Goal: Task Accomplishment & Management: Manage account settings

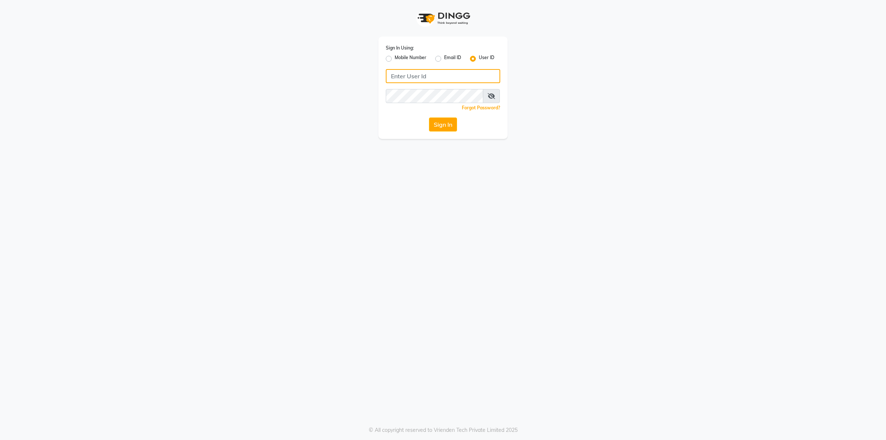
drag, startPoint x: 0, startPoint y: 0, endPoint x: 425, endPoint y: 78, distance: 432.5
click at [425, 78] on input "Username" at bounding box center [443, 76] width 114 height 14
click at [412, 88] on div "Sign In Using: Mobile Number Email ID User ID naturals Remember me Forgot Passw…" at bounding box center [443, 88] width 129 height 102
click at [429, 117] on button "Sign In" at bounding box center [443, 124] width 28 height 14
click at [515, 185] on div "Sign In Using: Mobile Number Email ID User ID naturals Remember me Forgot Passw…" at bounding box center [443, 220] width 886 height 440
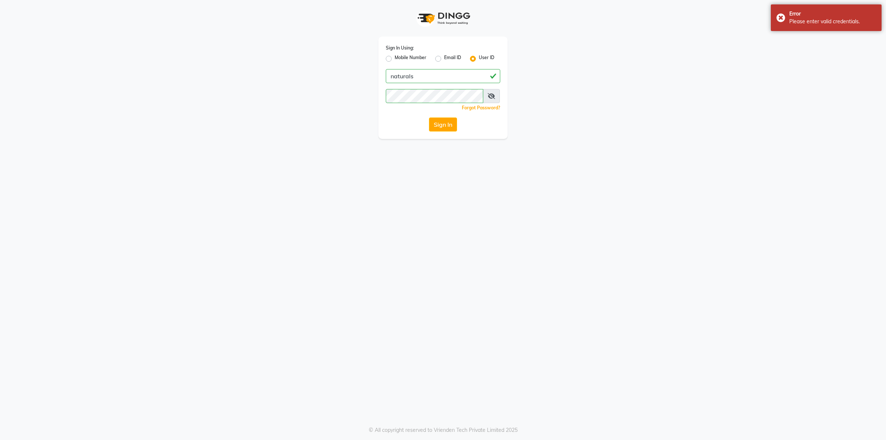
click at [492, 101] on span at bounding box center [491, 96] width 17 height 14
click at [499, 98] on span at bounding box center [491, 96] width 17 height 14
click at [495, 97] on icon at bounding box center [491, 96] width 7 height 6
click at [451, 124] on button "Sign In" at bounding box center [443, 124] width 28 height 14
click at [429, 117] on button "Sign In" at bounding box center [443, 124] width 28 height 14
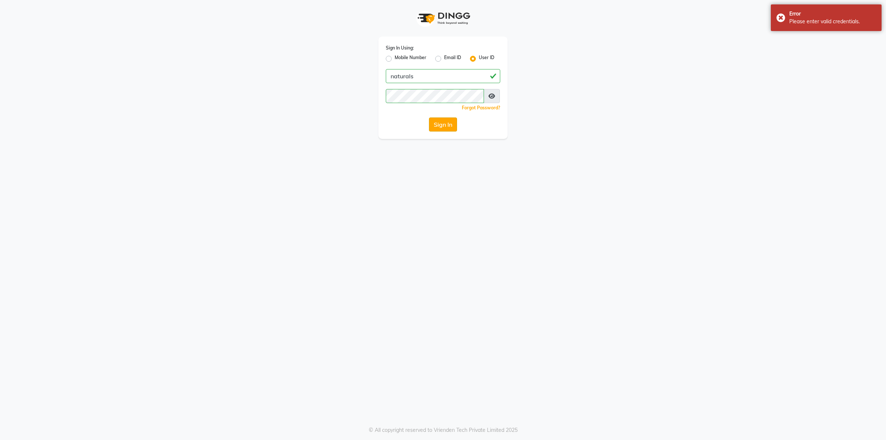
click at [438, 123] on button "Sign In" at bounding box center [443, 124] width 28 height 14
click at [394, 78] on input "naturals" at bounding box center [443, 76] width 114 height 14
type input "n"
type input "Naturals"
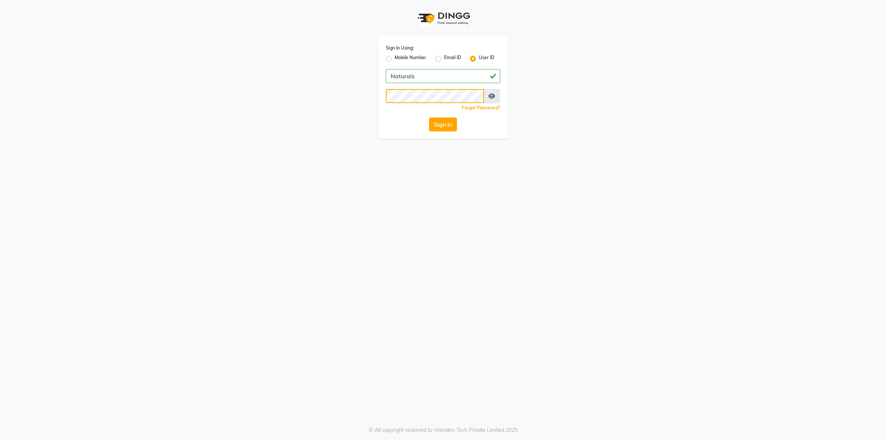
click at [429, 117] on button "Sign In" at bounding box center [443, 124] width 28 height 14
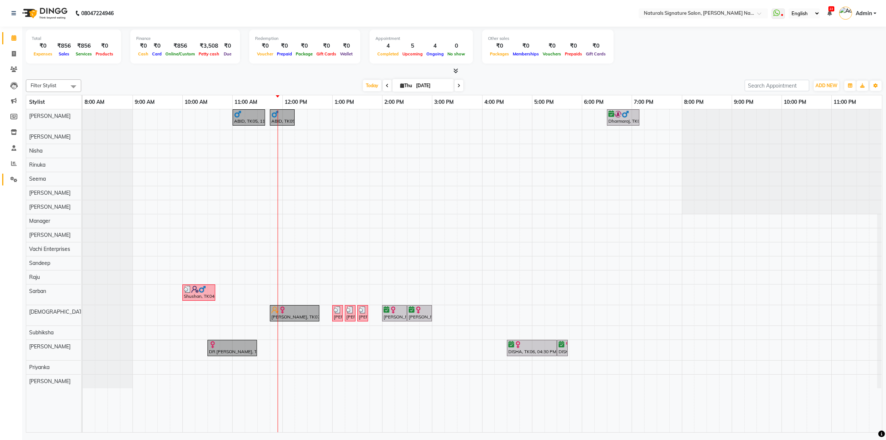
click at [14, 185] on link "Settings" at bounding box center [11, 180] width 18 height 12
click at [14, 179] on icon at bounding box center [13, 180] width 7 height 6
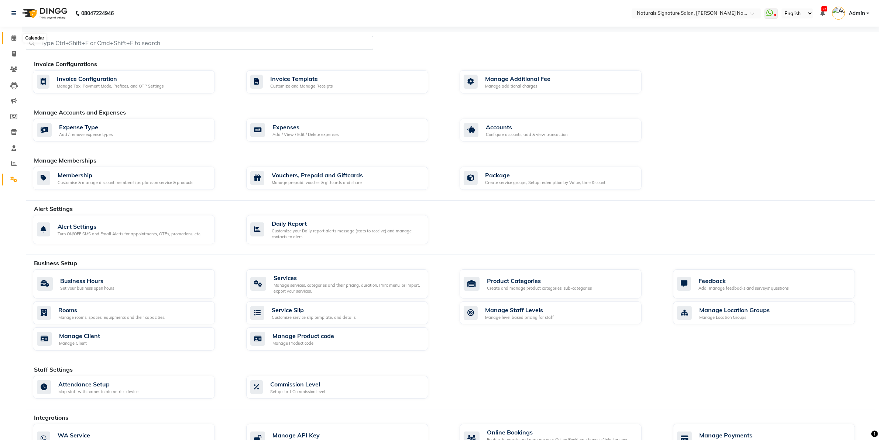
click at [11, 36] on icon at bounding box center [13, 38] width 5 height 6
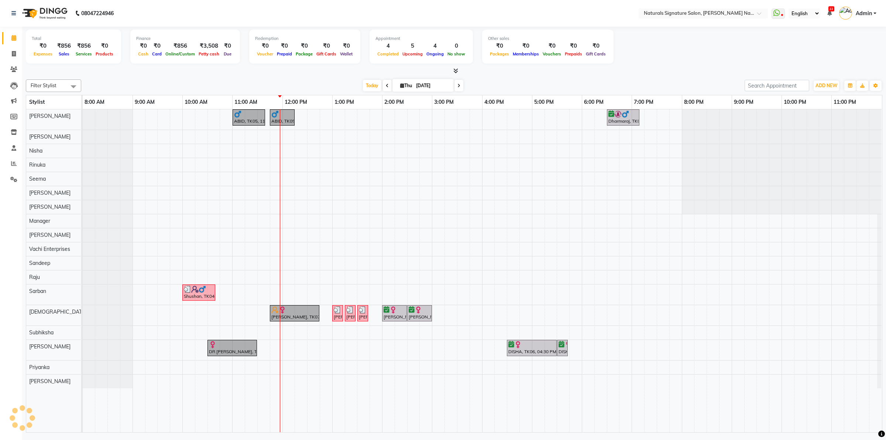
click at [240, 219] on div "ABID, TK05, 11:00 AM-11:40 AM, Hair Cut By Stylist ABID, TK05, 11:45 AM-12:15 P…" at bounding box center [482, 270] width 799 height 323
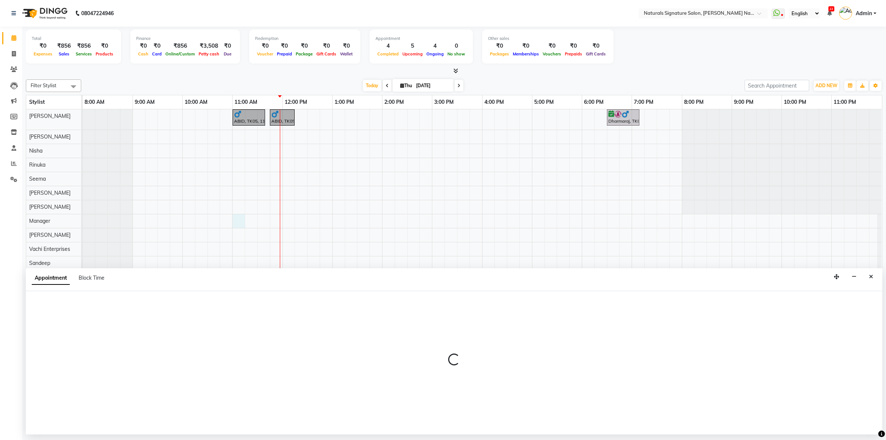
select select "45690"
select select "660"
select select "tentative"
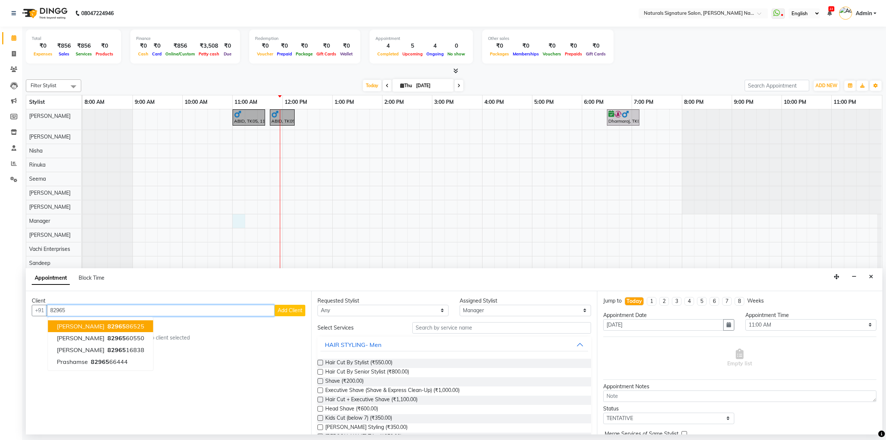
click at [125, 320] on button "Aishwariya 82965 86525" at bounding box center [100, 326] width 105 height 12
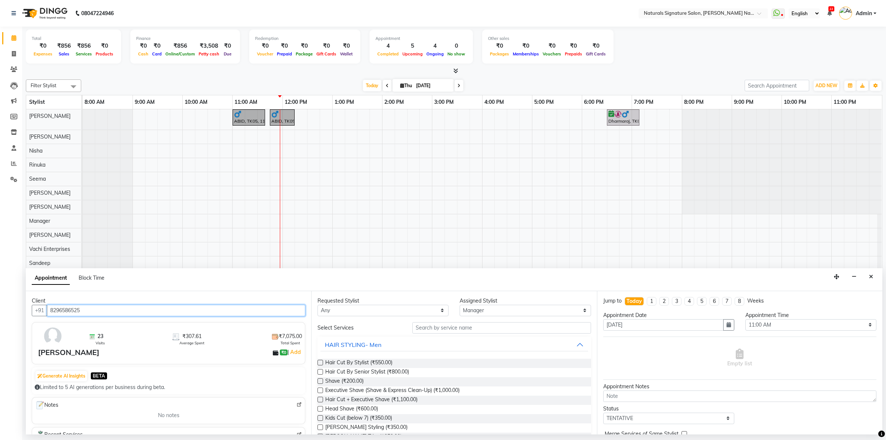
type input "8296586525"
click at [452, 327] on input "text" at bounding box center [501, 327] width 179 height 11
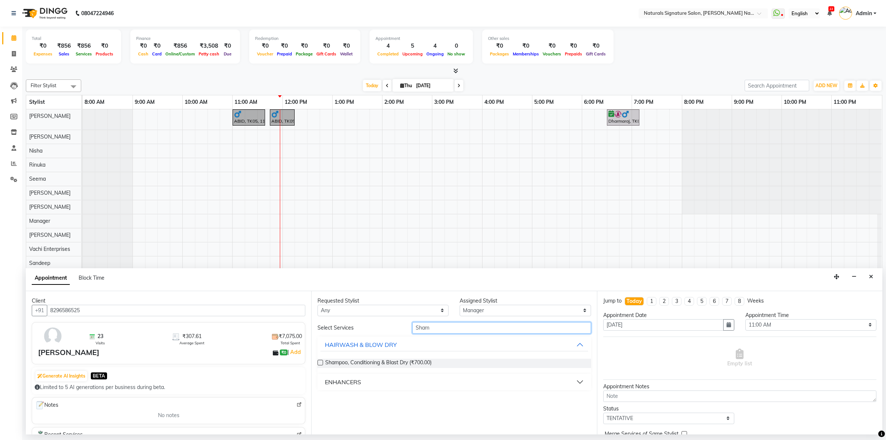
type input "Sham"
click at [352, 380] on div "ENHANCERS" at bounding box center [343, 381] width 36 height 9
drag, startPoint x: 370, startPoint y: 411, endPoint x: 600, endPoint y: 410, distance: 230.4
click at [370, 411] on span "Shampeeling- Women (₹1,200.00)" at bounding box center [365, 409] width 81 height 9
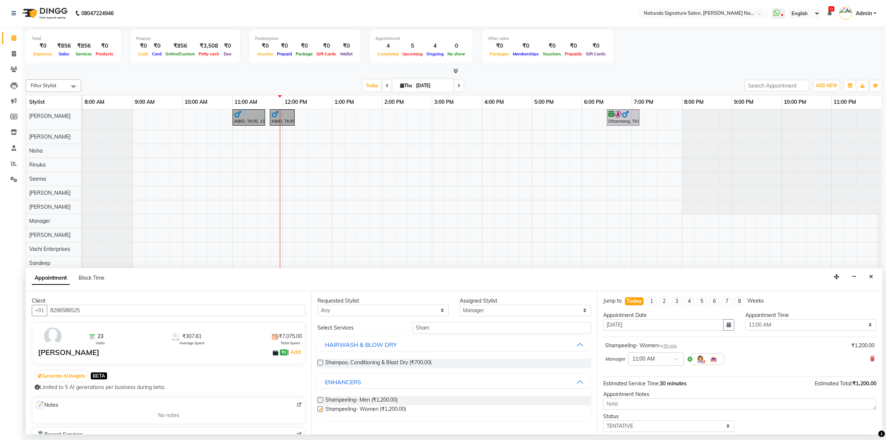
checkbox input "false"
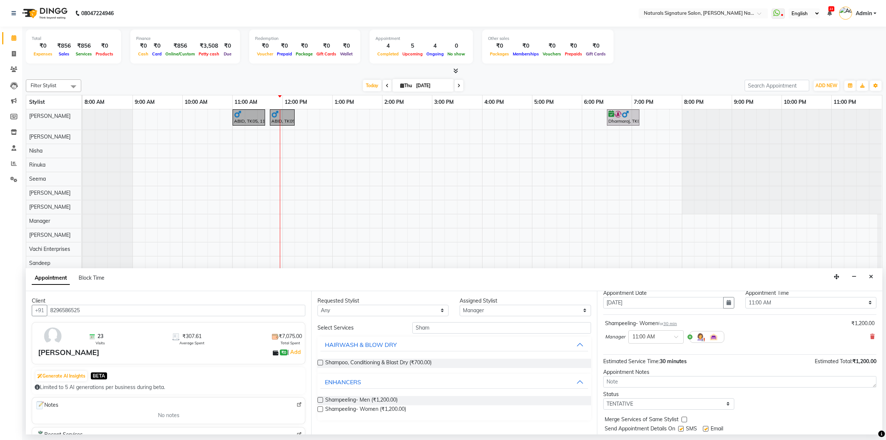
scroll to position [44, 0]
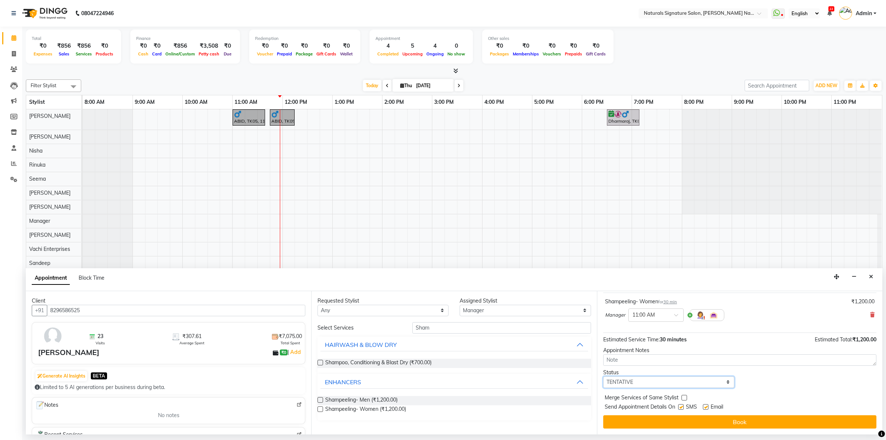
click at [646, 383] on select "Select TENTATIVE CONFIRM CHECK-IN UPCOMING" at bounding box center [668, 381] width 131 height 11
select select "check-in"
click at [603, 376] on select "Select TENTATIVE CONFIRM CHECK-IN UPCOMING" at bounding box center [668, 381] width 131 height 11
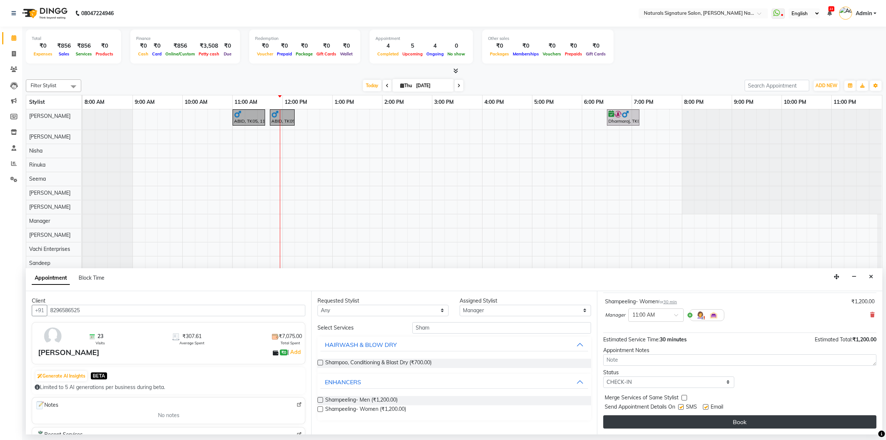
click at [670, 425] on button "Book" at bounding box center [739, 421] width 273 height 13
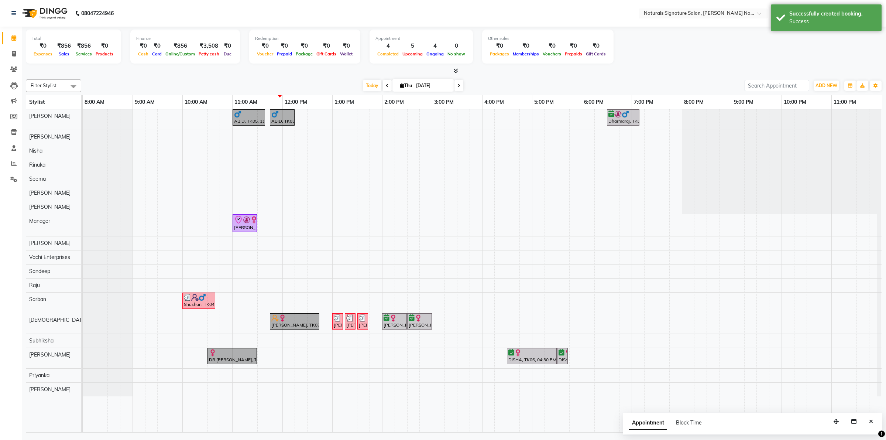
click at [252, 226] on div "Aishwariya, TK09, 11:00 AM-11:30 AM, Shampeeling- Women" at bounding box center [244, 223] width 23 height 16
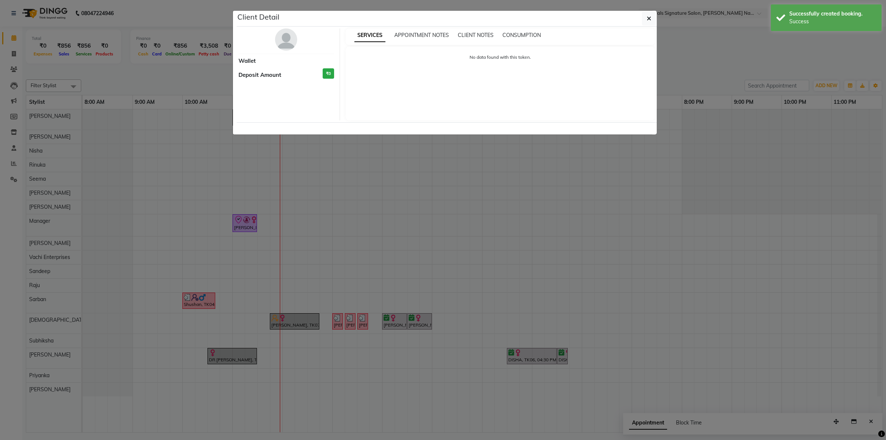
select select "8"
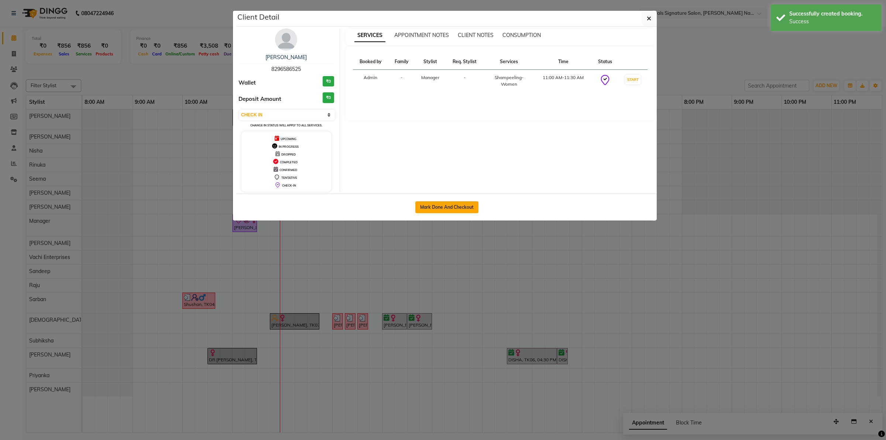
click at [425, 204] on button "Mark Done And Checkout" at bounding box center [446, 207] width 63 height 12
select select "6135"
select select "service"
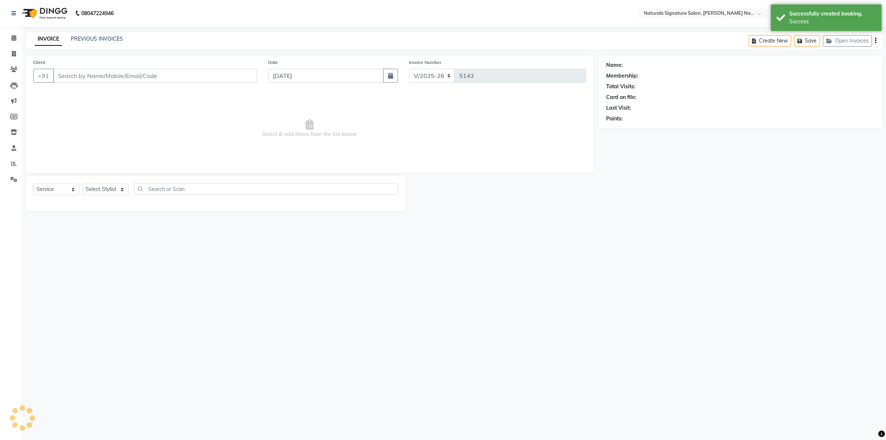
type input "8296586525"
select select "45690"
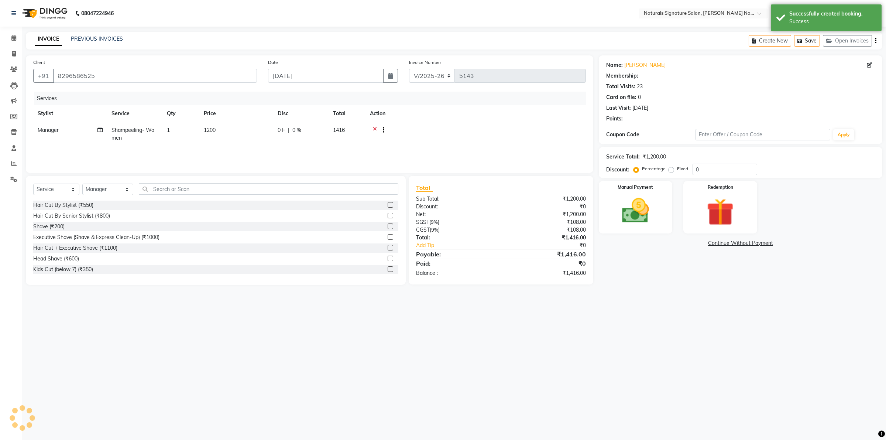
select select "1: Object"
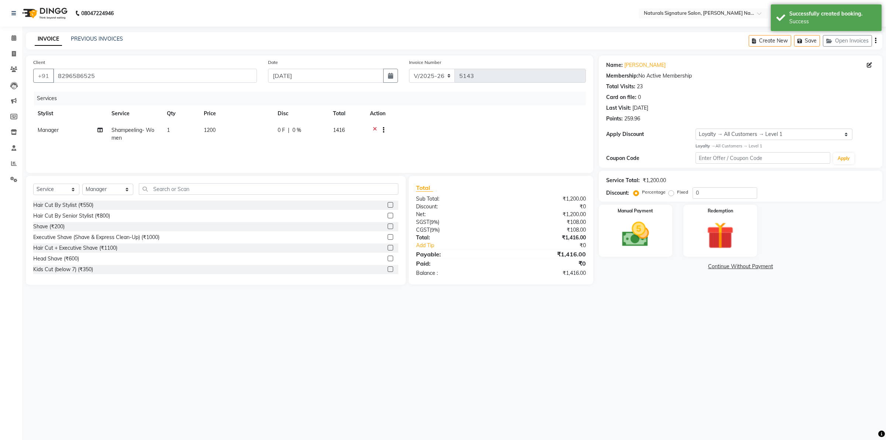
click at [204, 133] on span "1200" at bounding box center [210, 130] width 12 height 7
select select "45690"
drag, startPoint x: 261, startPoint y: 130, endPoint x: 224, endPoint y: 139, distance: 38.1
click at [224, 139] on tr "Ali Badri Dhanushri Harsha Manager Nisha Pavan Priyanka Raju Rinuka Sandeep Sar…" at bounding box center [309, 136] width 553 height 28
type input "1350"
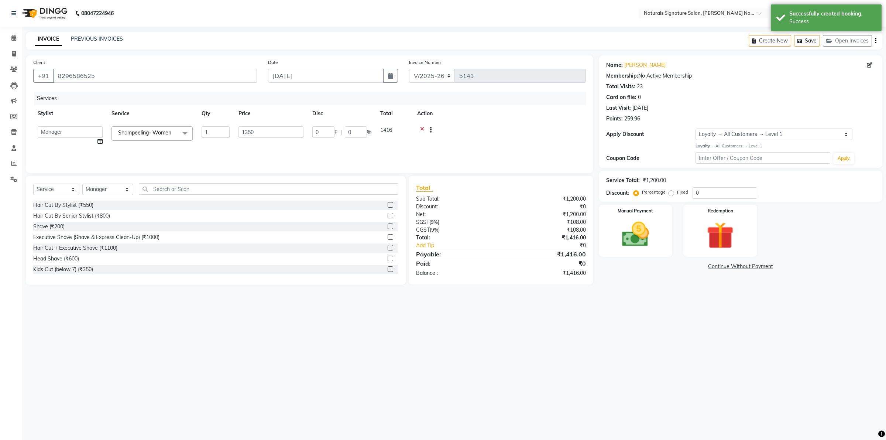
click at [569, 126] on div at bounding box center [499, 130] width 164 height 9
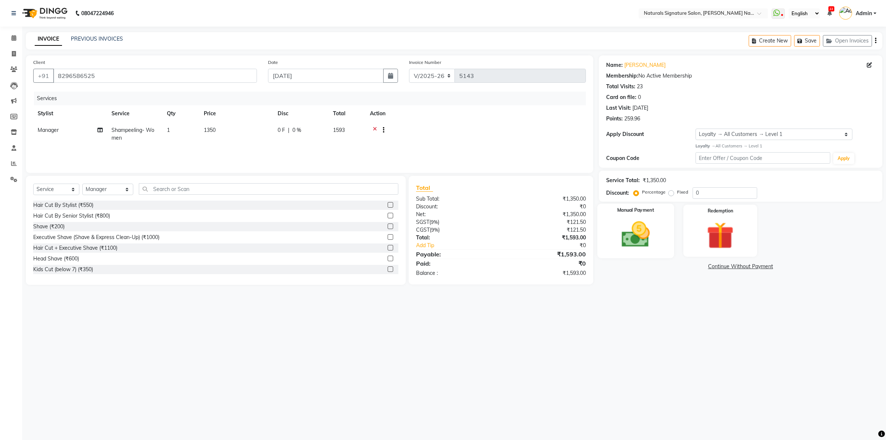
click at [625, 246] on img at bounding box center [636, 234] width 46 height 32
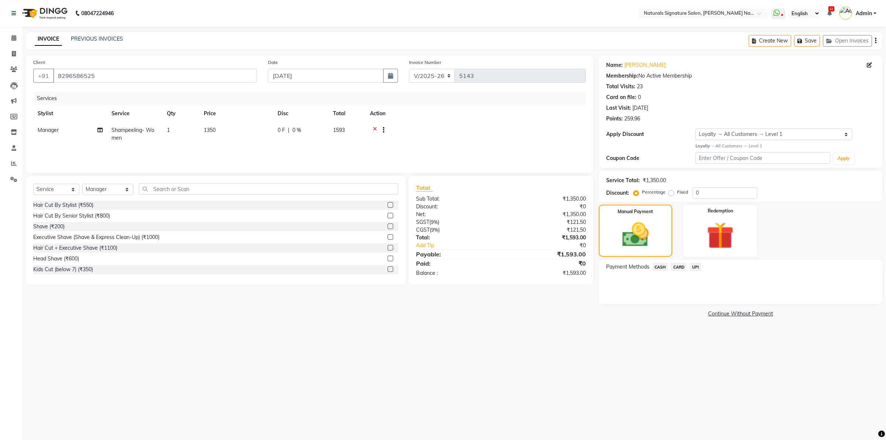
drag, startPoint x: 664, startPoint y: 267, endPoint x: 671, endPoint y: 271, distance: 8.3
click at [665, 267] on span "CASH" at bounding box center [661, 267] width 16 height 8
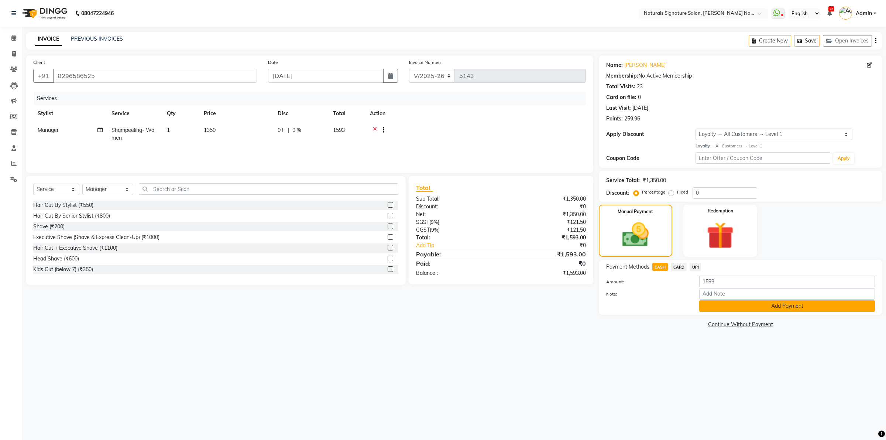
drag, startPoint x: 711, startPoint y: 306, endPoint x: 715, endPoint y: 337, distance: 31.6
click at [711, 306] on button "Add Payment" at bounding box center [787, 305] width 176 height 11
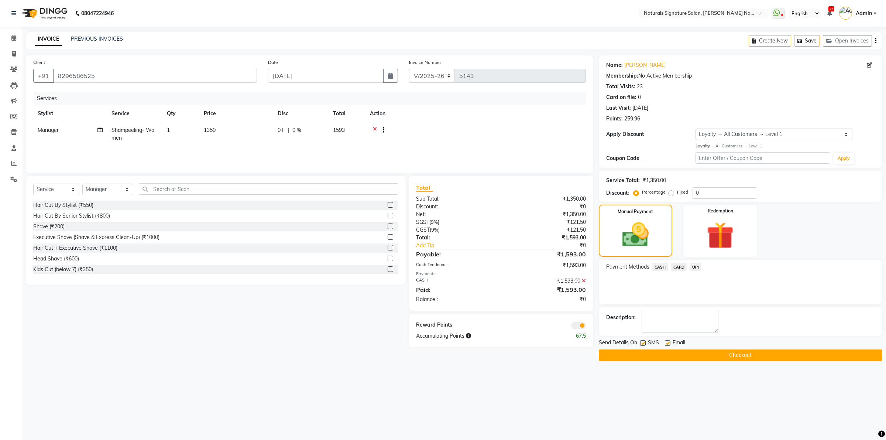
click at [712, 352] on button "Checkout" at bounding box center [741, 354] width 284 height 11
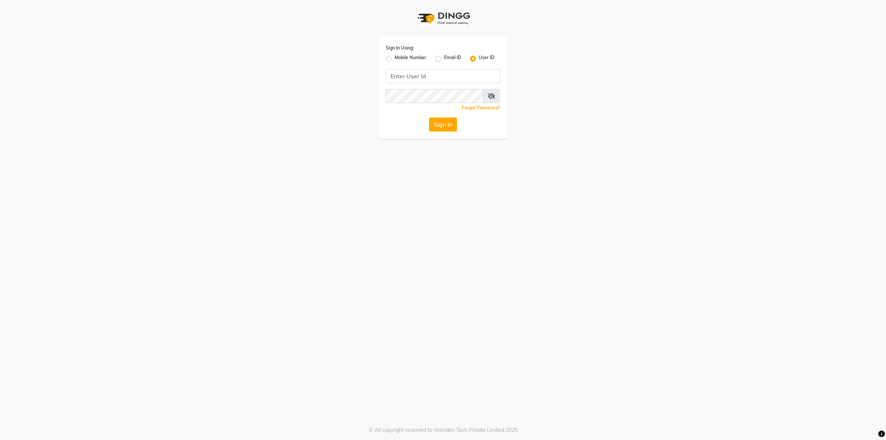
click at [395, 60] on label "Mobile Number" at bounding box center [411, 58] width 32 height 9
click at [395, 59] on input "Mobile Number" at bounding box center [397, 56] width 5 height 5
radio input "true"
radio input "false"
click at [418, 74] on input "Username" at bounding box center [456, 76] width 90 height 14
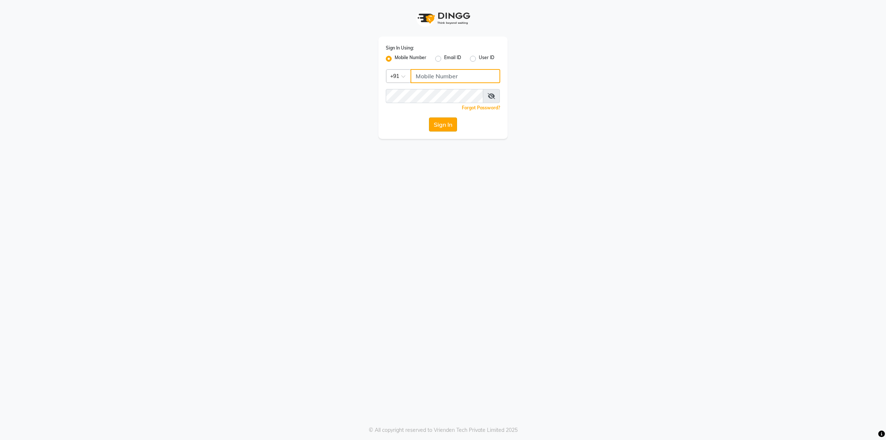
type input "9902729993"
drag, startPoint x: 463, startPoint y: 81, endPoint x: 396, endPoint y: 80, distance: 67.2
click at [393, 80] on div "Country Code × +91 9902729993" at bounding box center [443, 76] width 114 height 14
click at [381, 91] on div "Sign In Using: Mobile Number Email ID User ID Country Code × +91 Remember me Fo…" at bounding box center [443, 88] width 129 height 102
click at [426, 75] on input "Username" at bounding box center [456, 76] width 90 height 14
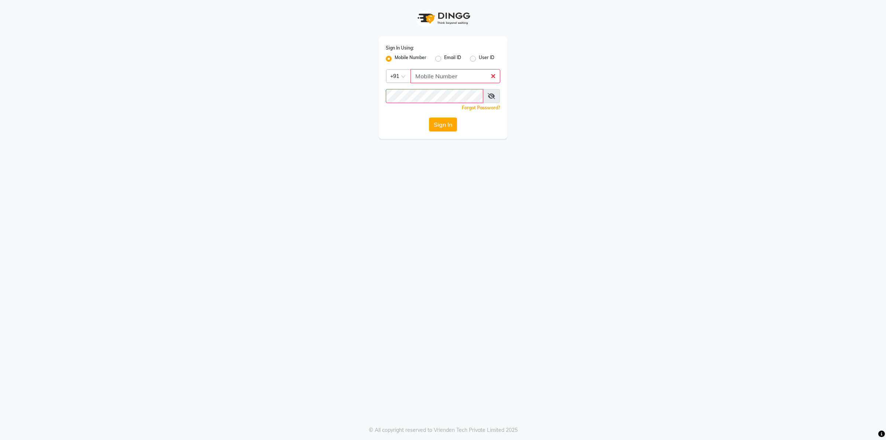
click at [479, 57] on label "User ID" at bounding box center [487, 58] width 16 height 9
click at [479, 57] on input "User ID" at bounding box center [481, 56] width 5 height 5
radio input "true"
radio input "false"
click at [437, 74] on input "Username" at bounding box center [443, 76] width 114 height 14
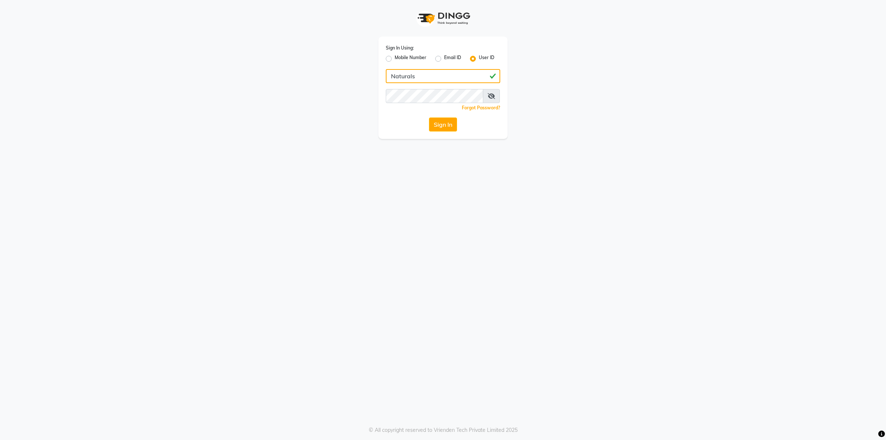
type input "Naturals"
click at [488, 93] on icon at bounding box center [491, 96] width 7 height 6
click at [446, 123] on button "Sign In" at bounding box center [443, 124] width 28 height 14
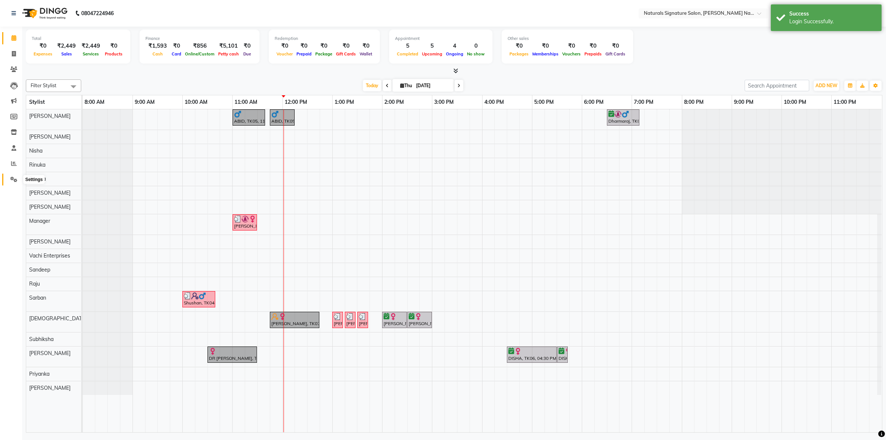
click at [11, 181] on icon at bounding box center [13, 180] width 7 height 6
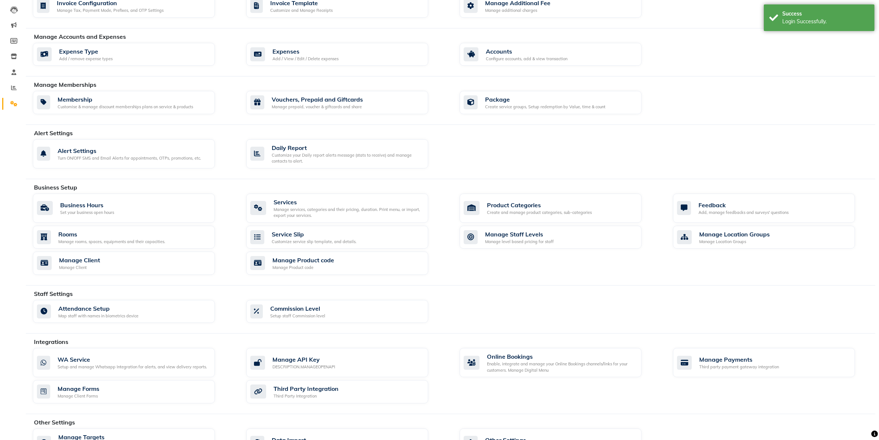
scroll to position [106, 0]
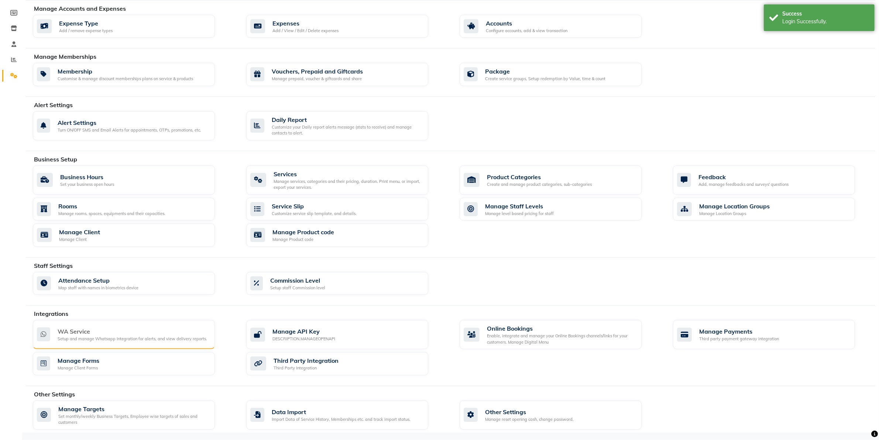
click at [118, 325] on div "WA Service Setup and manage Whatsapp Integration for alerts, and view delivery …" at bounding box center [124, 334] width 182 height 29
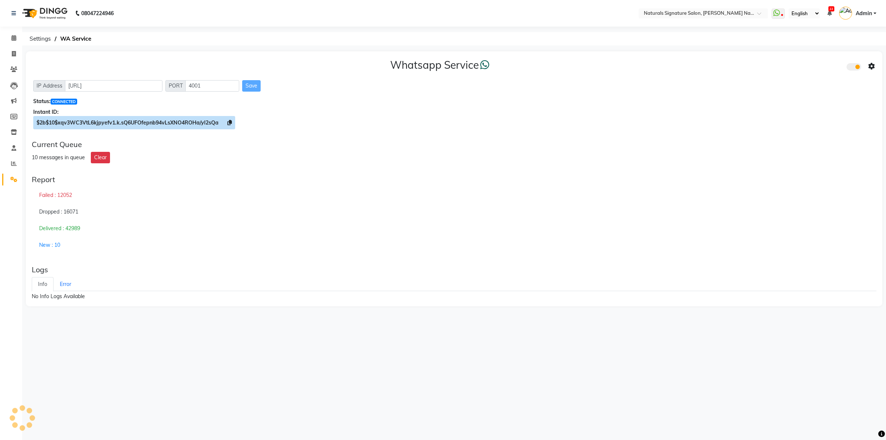
click at [231, 119] on span at bounding box center [229, 122] width 4 height 7
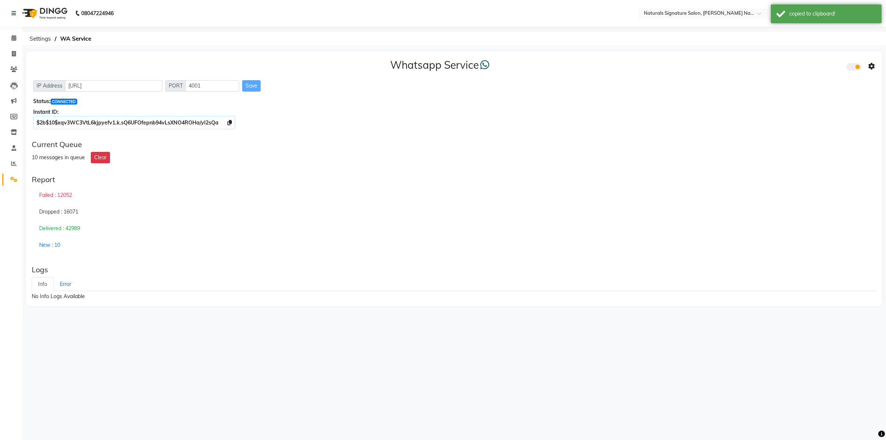
click at [871, 63] on icon at bounding box center [872, 66] width 7 height 7
click at [799, 61] on div "Whatsapp Settings" at bounding box center [818, 58] width 85 height 9
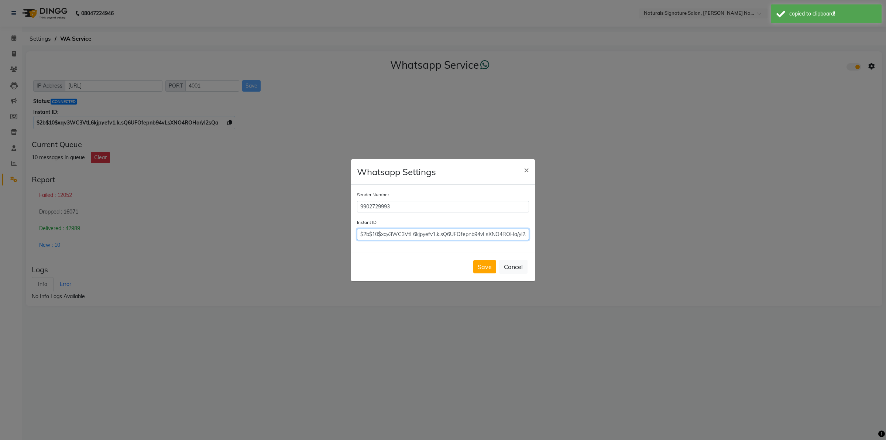
click at [479, 234] on input "$2b$10$xqv3WC3VtL6kjpyefv1.k.sQ6UFOfepnb94vLsXNO4ROHa/yl2sQa" at bounding box center [443, 234] width 172 height 11
click at [485, 266] on button "Save" at bounding box center [484, 266] width 23 height 13
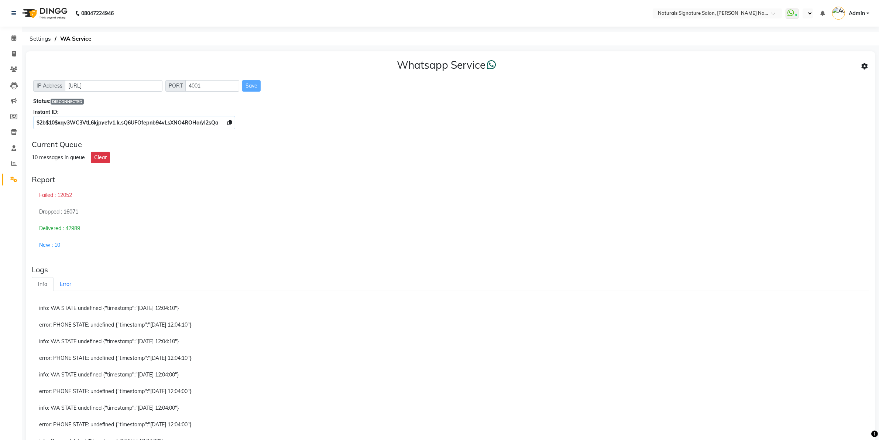
select select "en"
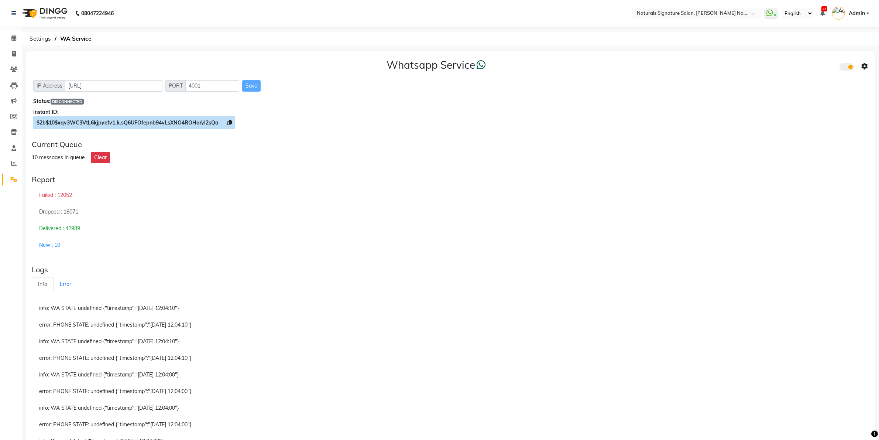
click at [228, 121] on icon at bounding box center [229, 122] width 4 height 5
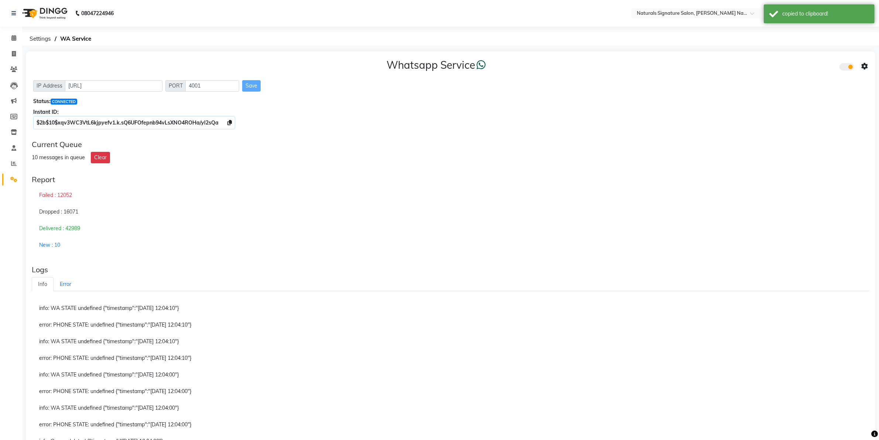
click at [865, 64] on icon at bounding box center [865, 66] width 7 height 7
click at [774, 60] on div "Whatsapp Settings" at bounding box center [811, 58] width 85 height 9
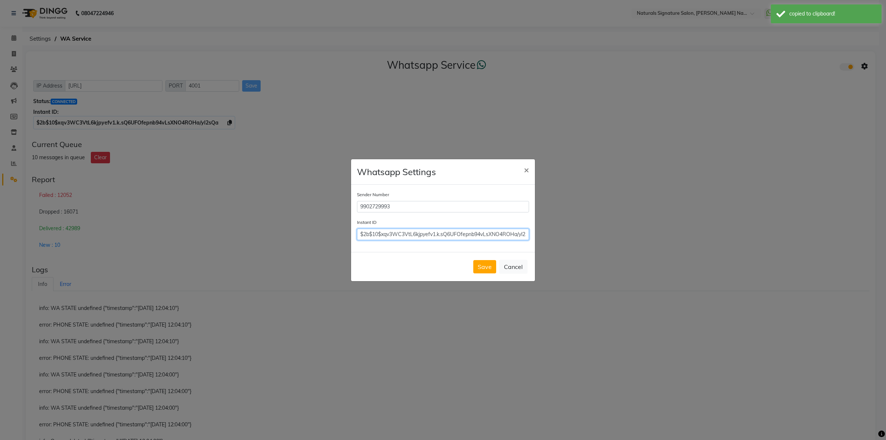
click at [499, 233] on input "$2b$10$xqv3WC3VtL6kjpyefv1.k.sQ6UFOfepnb94vLsXNO4ROHa/yl2sQa" at bounding box center [443, 234] width 172 height 11
click at [492, 263] on button "Save" at bounding box center [484, 266] width 23 height 13
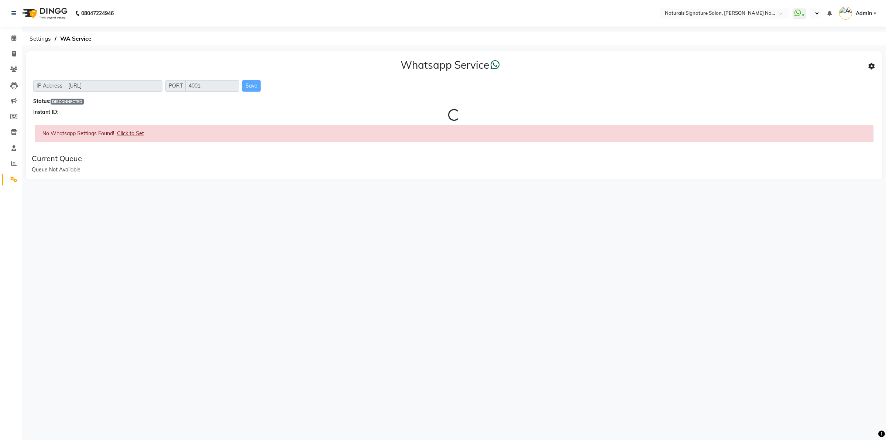
select select "en"
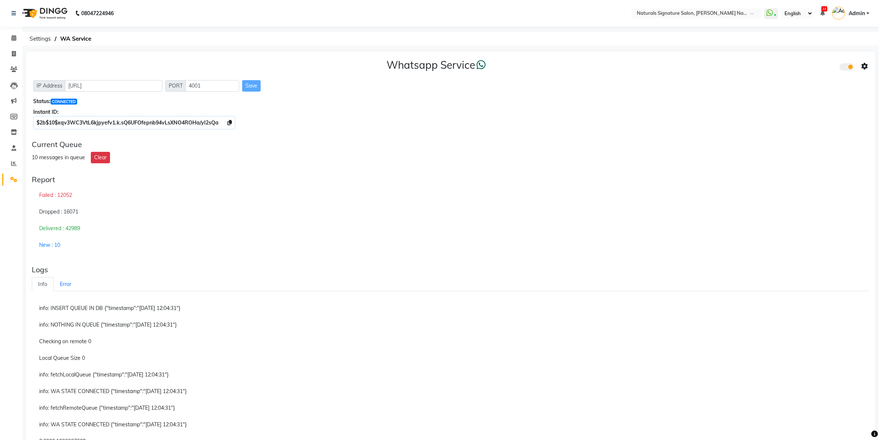
click at [863, 67] on icon at bounding box center [865, 66] width 7 height 7
click at [841, 79] on div "Turn on Whatsapp for all customers" at bounding box center [811, 81] width 85 height 9
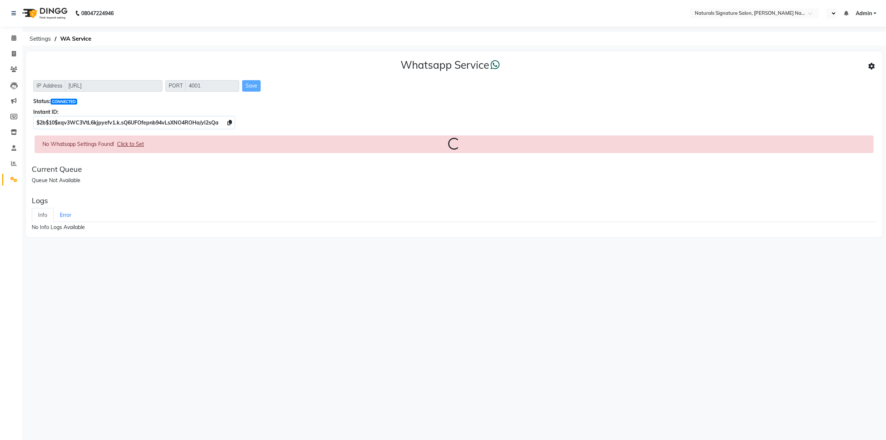
select select "en"
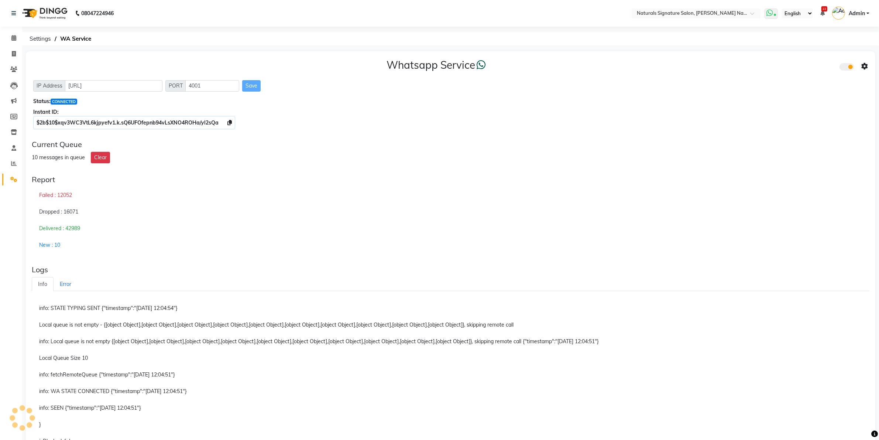
click at [769, 13] on icon at bounding box center [770, 12] width 7 height 7
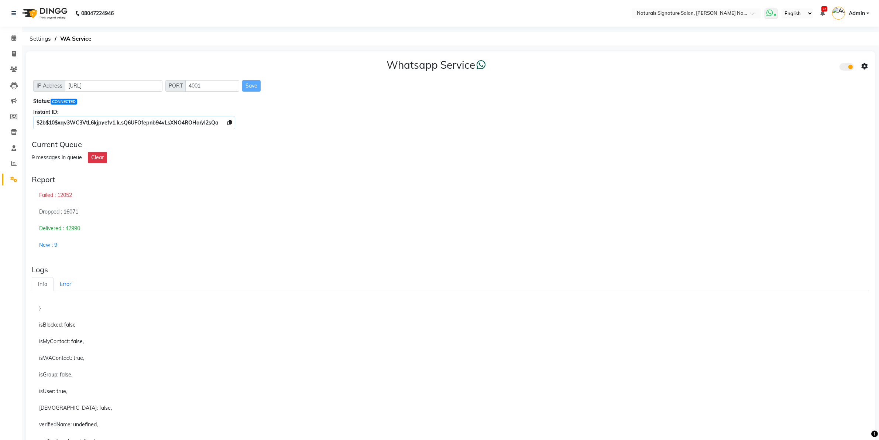
click at [769, 10] on icon at bounding box center [770, 12] width 7 height 7
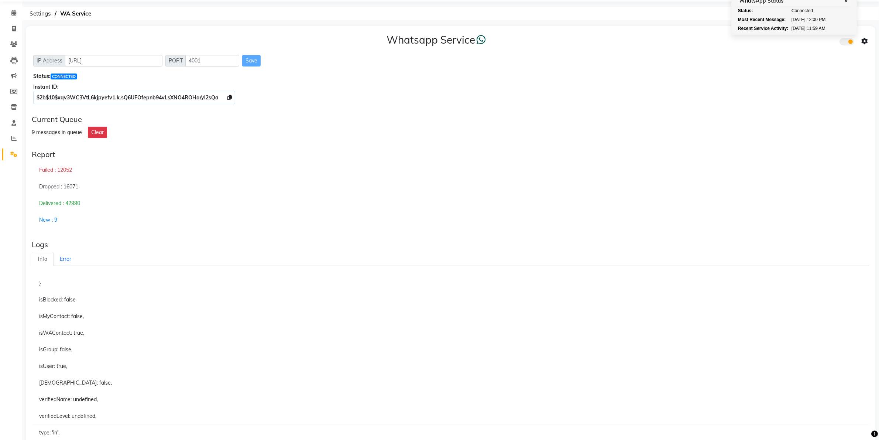
scroll to position [45, 0]
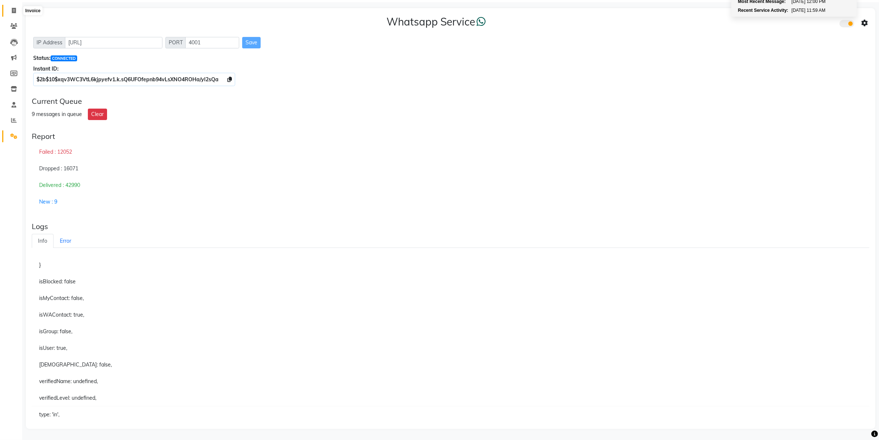
click at [13, 8] on icon at bounding box center [14, 11] width 4 height 6
select select "service"
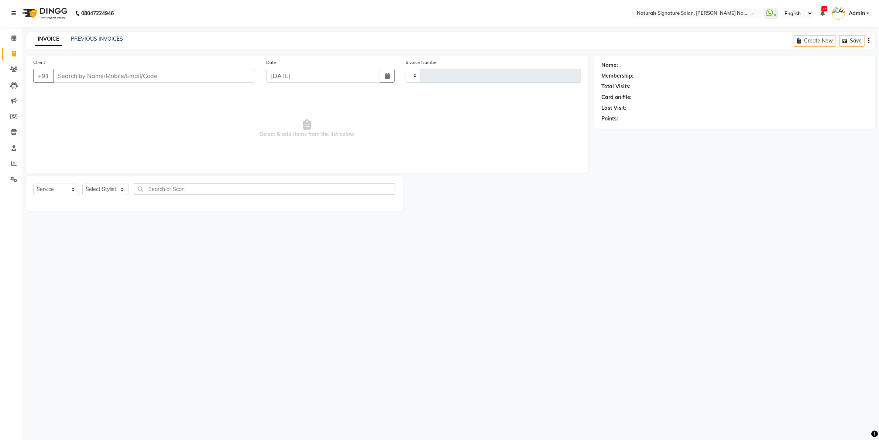
type input "5144"
select select "6135"
